Goal: Book appointment/travel/reservation

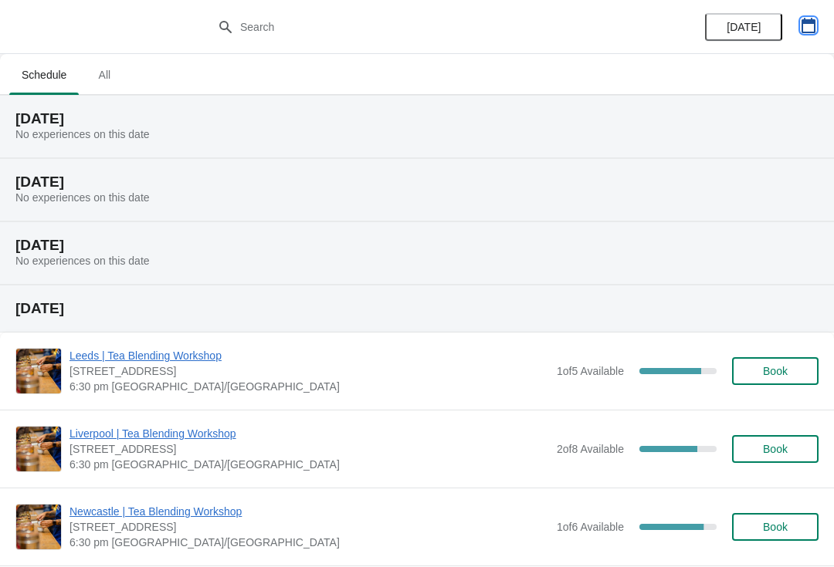
click at [802, 31] on icon "button" at bounding box center [808, 25] width 14 height 15
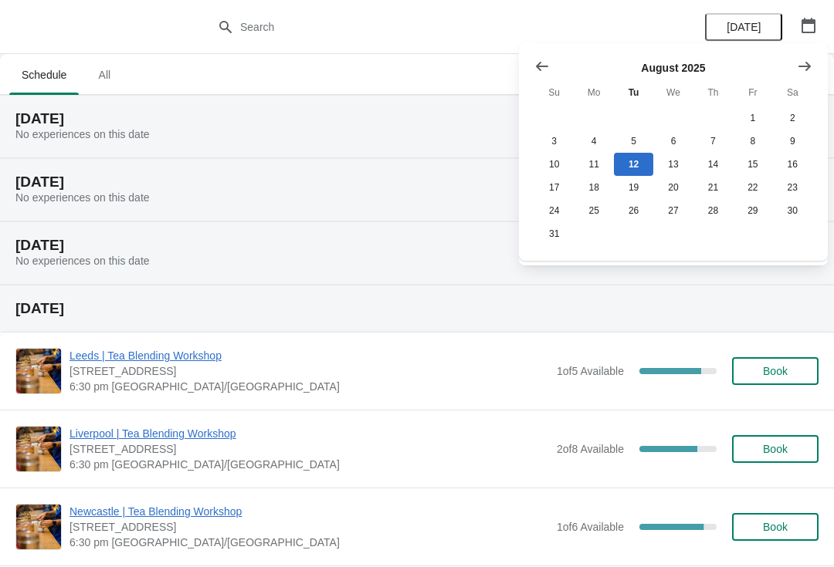
click at [804, 65] on icon "Show next month, September 2025" at bounding box center [804, 66] width 15 height 15
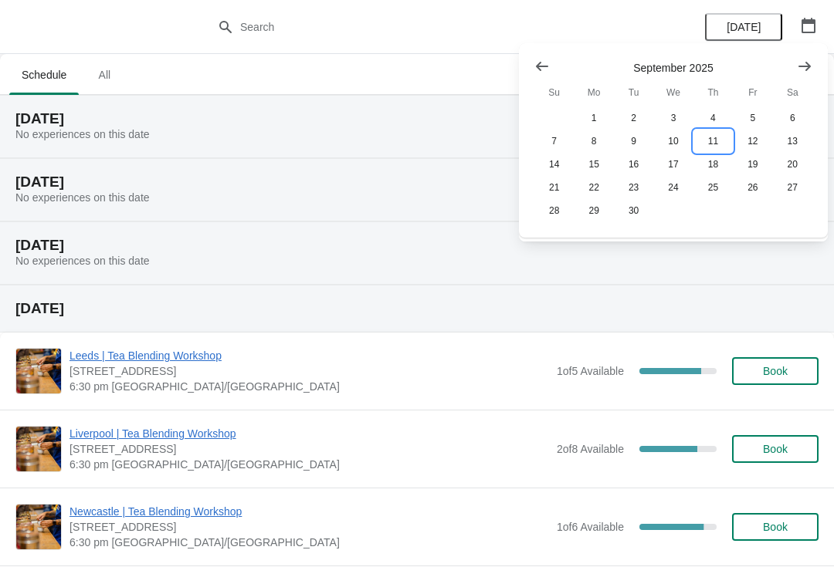
click at [718, 140] on button "11" at bounding box center [712, 141] width 39 height 23
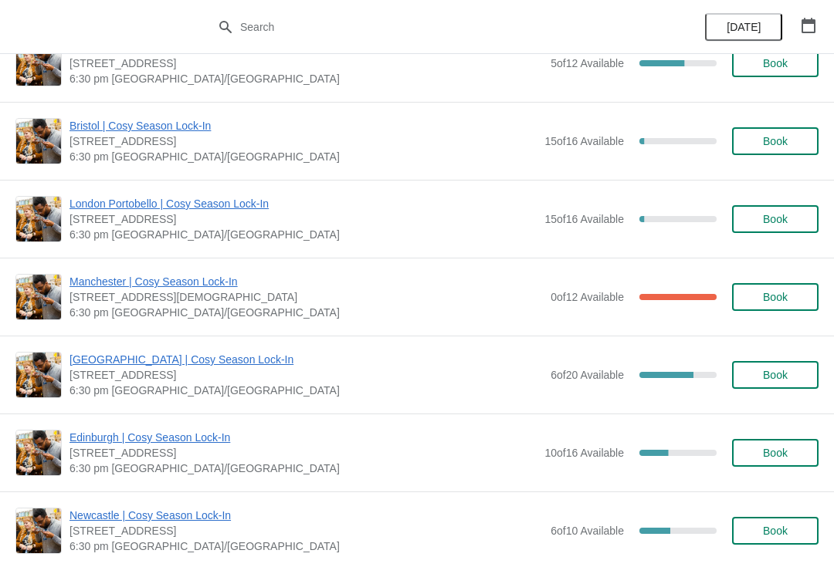
scroll to position [973, 0]
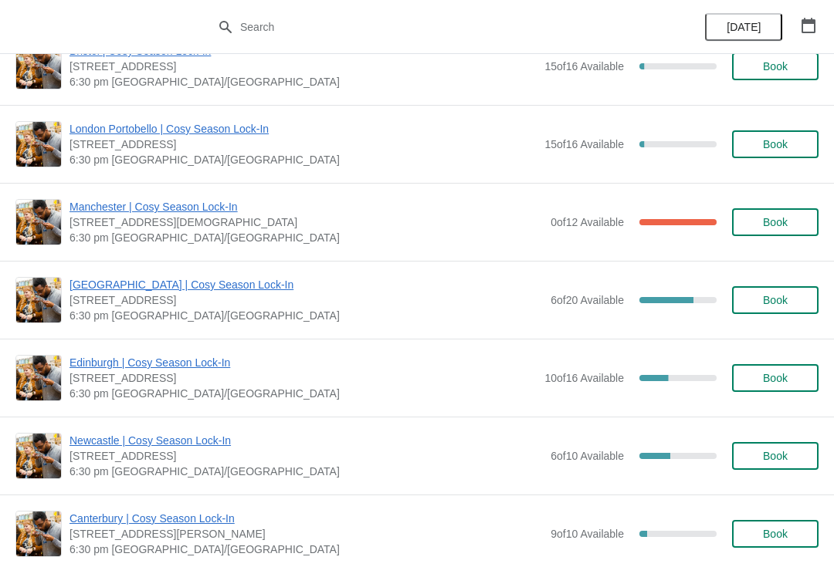
click at [791, 290] on button "Book" at bounding box center [775, 300] width 86 height 28
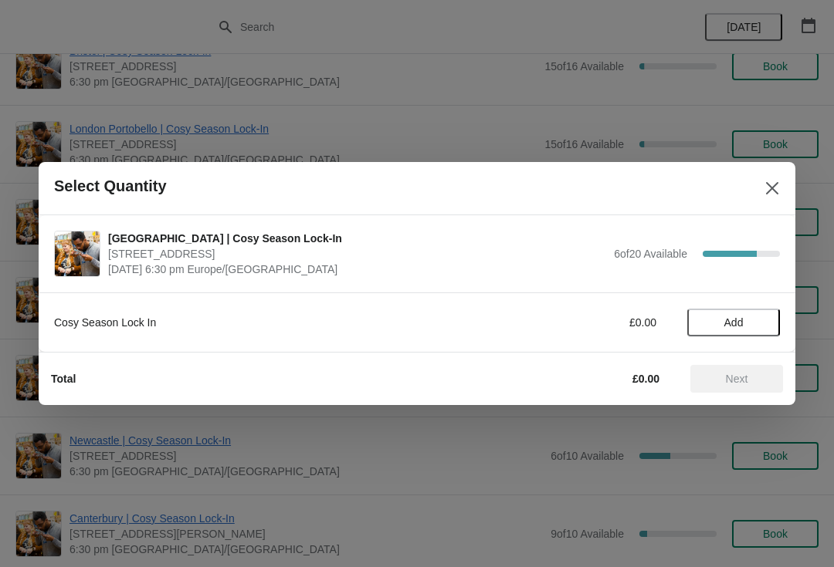
click at [756, 319] on span "Add" at bounding box center [733, 323] width 65 height 12
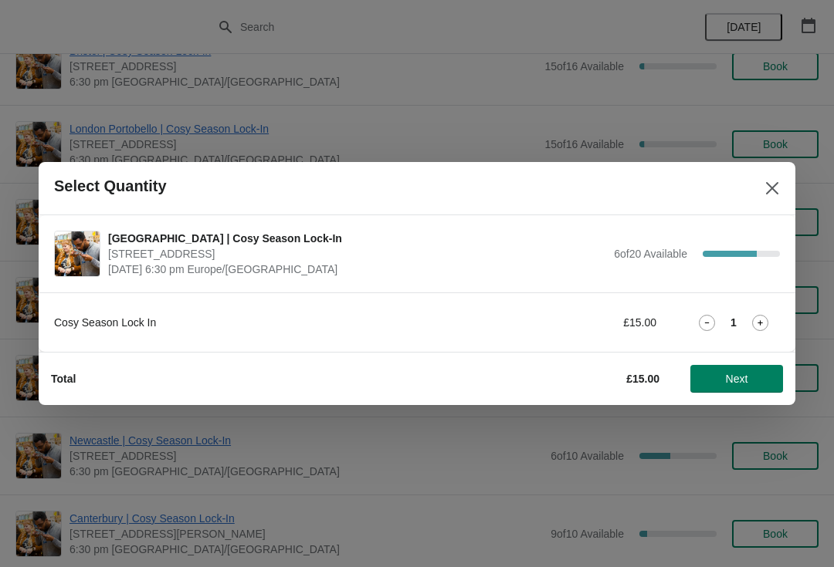
click at [718, 374] on span "Next" at bounding box center [737, 379] width 68 height 12
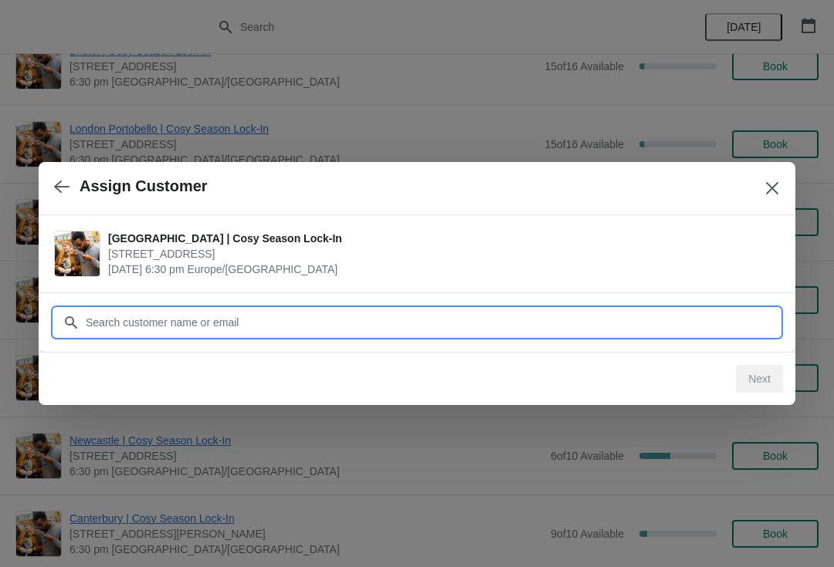
click at [420, 310] on input "Customer" at bounding box center [432, 323] width 695 height 28
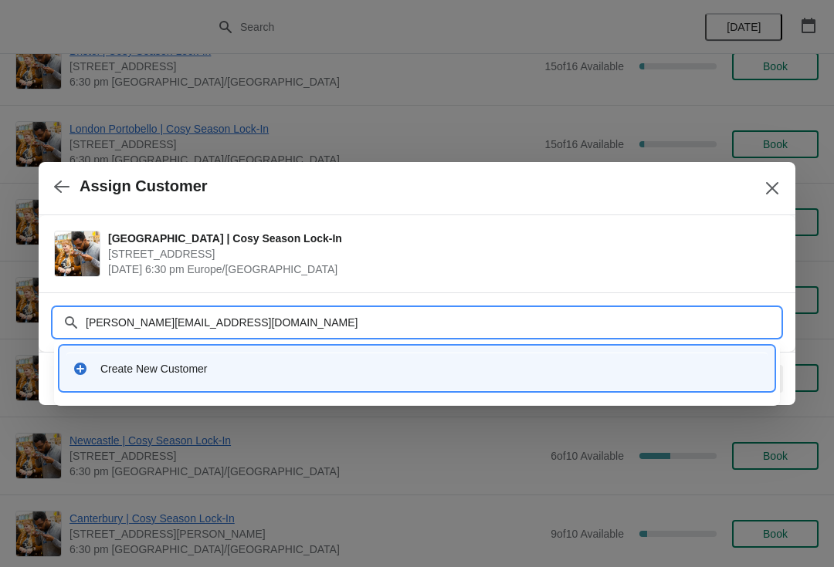
type input "[PERSON_NAME][EMAIL_ADDRESS][DOMAIN_NAME]"
click at [381, 347] on div "Create New Customer" at bounding box center [416, 369] width 713 height 44
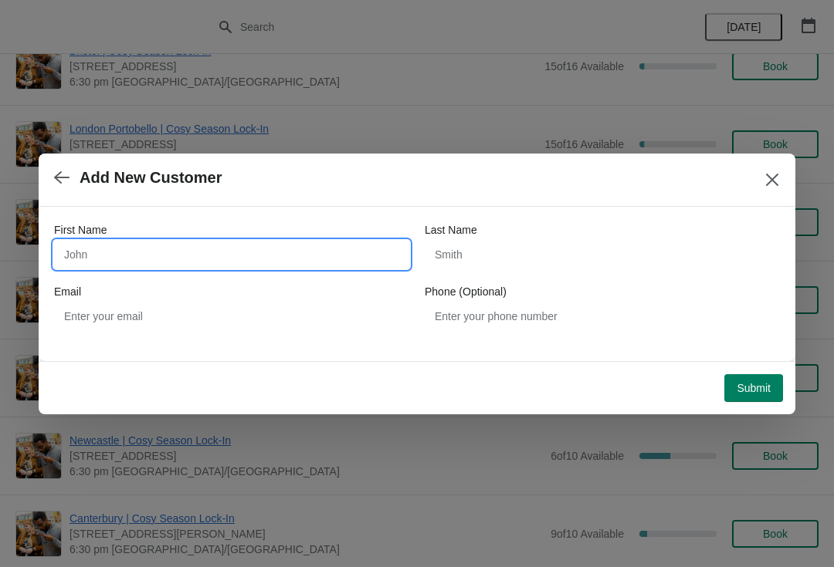
click at [267, 257] on input "First Name" at bounding box center [231, 255] width 355 height 28
type input "[PERSON_NAME]"
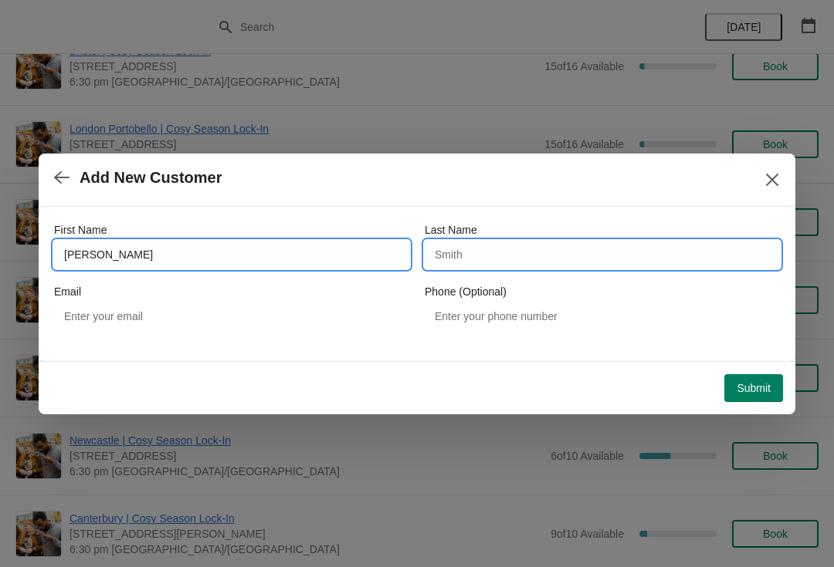
click at [564, 256] on input "Last Name" at bounding box center [602, 255] width 355 height 28
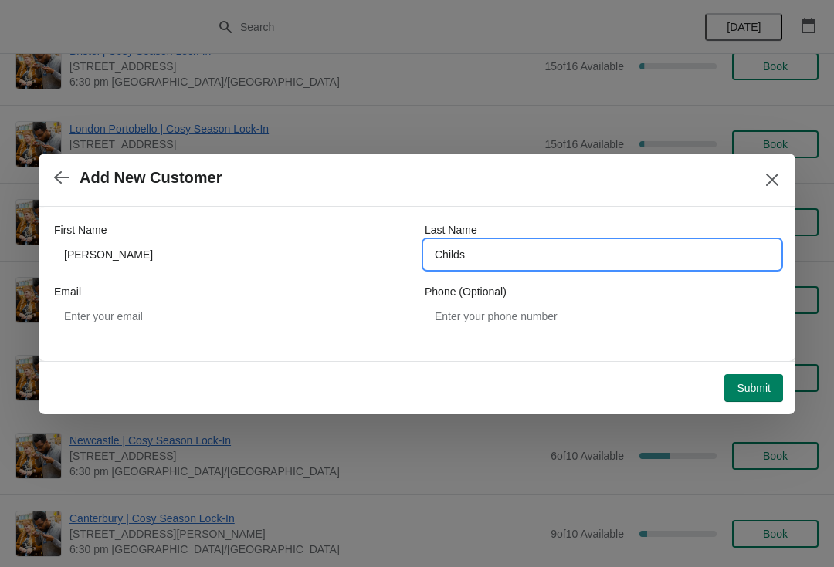
type input "Childs"
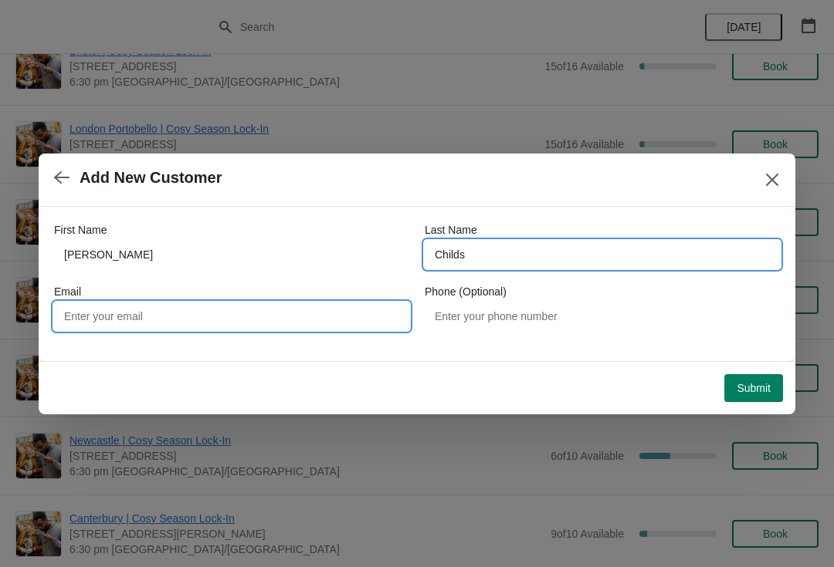
click at [282, 309] on input "Email" at bounding box center [231, 317] width 355 height 28
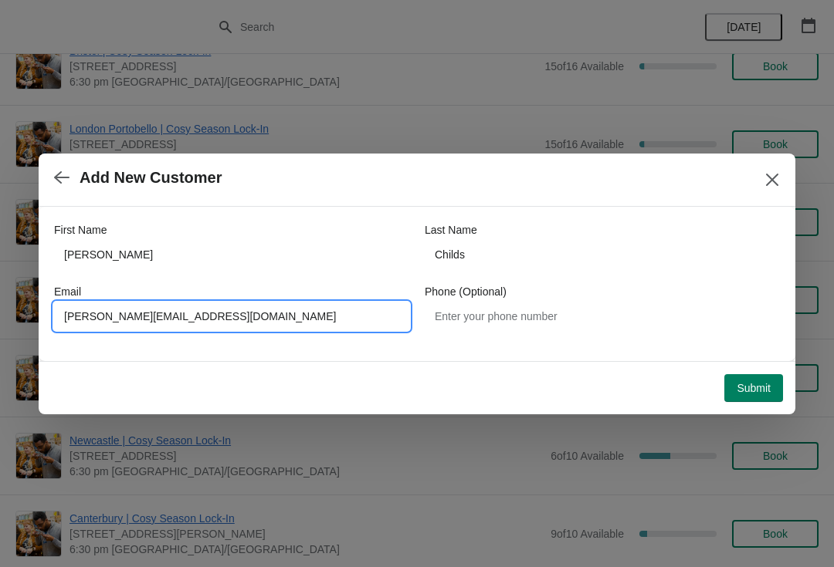
type input "[PERSON_NAME][EMAIL_ADDRESS][DOMAIN_NAME]"
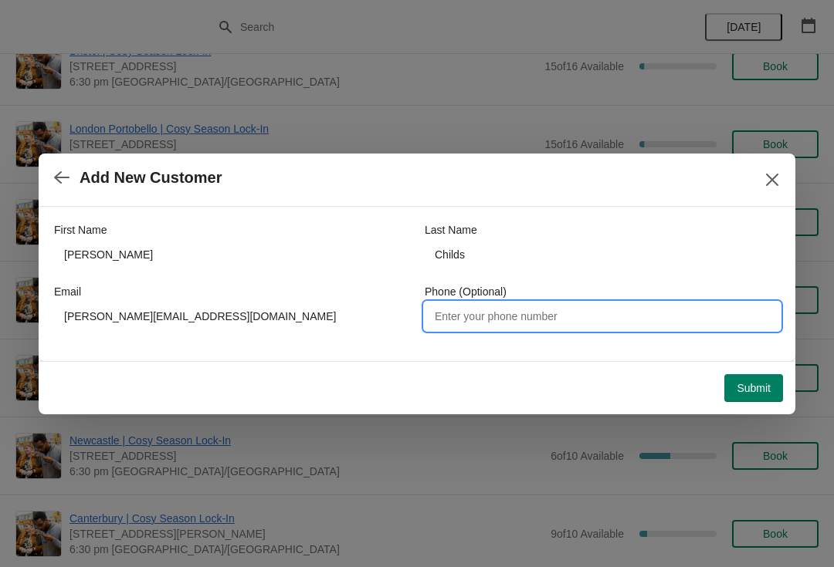
click at [660, 328] on input "Phone (Optional)" at bounding box center [602, 317] width 355 height 28
type input "07702254277"
click at [743, 384] on span "Submit" at bounding box center [753, 388] width 34 height 12
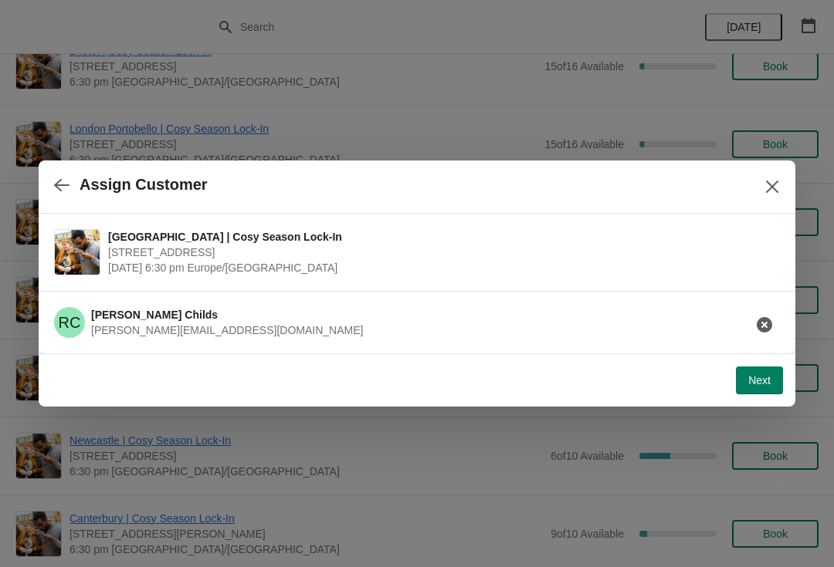
click at [764, 385] on span "Next" at bounding box center [759, 380] width 22 height 12
select select "No"
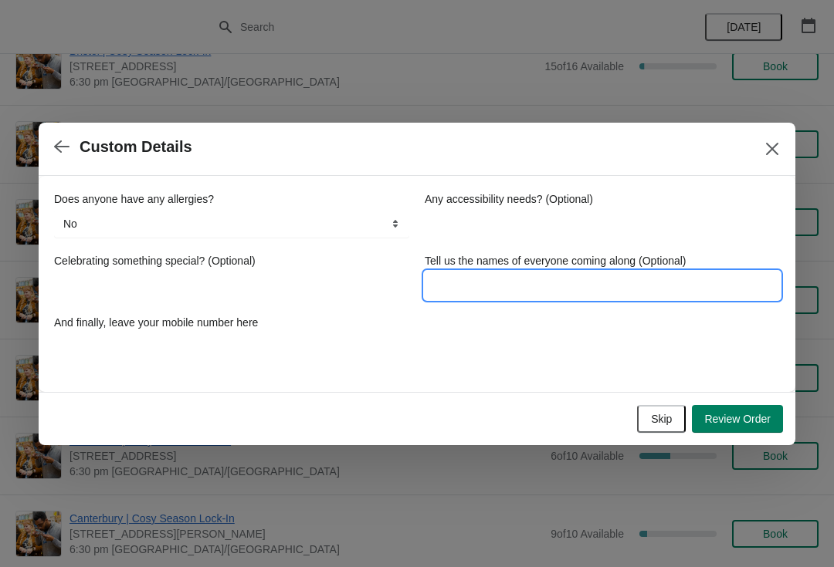
click at [597, 293] on input "Tell us the names of everyone coming along (Optional)" at bounding box center [602, 286] width 355 height 28
type input "[PERSON_NAME]"
click at [757, 425] on span "Review Order" at bounding box center [737, 419] width 66 height 12
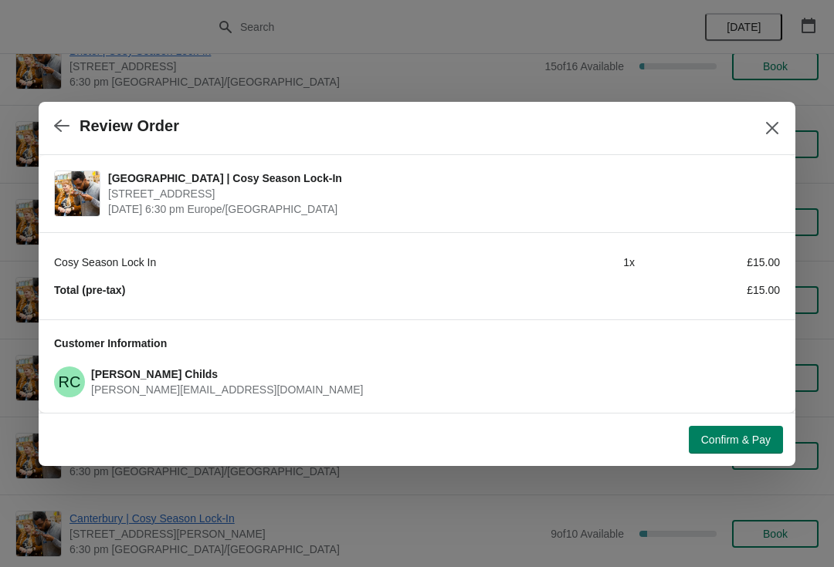
click at [740, 451] on button "Confirm & Pay" at bounding box center [736, 440] width 94 height 28
